Goal: Complete application form

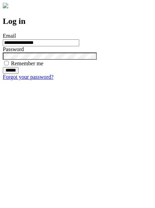
type input "**********"
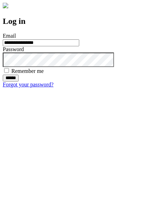
click at [19, 81] on input "******" at bounding box center [11, 78] width 16 height 7
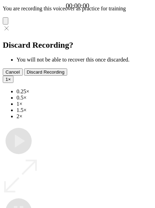
type input "**********"
